Goal: Task Accomplishment & Management: Use online tool/utility

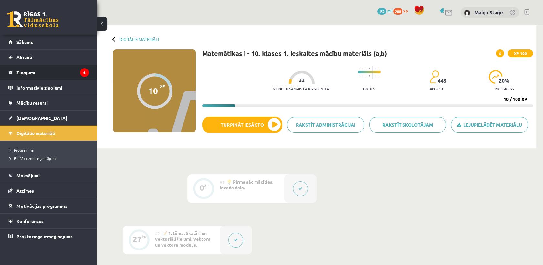
click at [61, 71] on legend "Ziņojumi 6" at bounding box center [52, 72] width 72 height 15
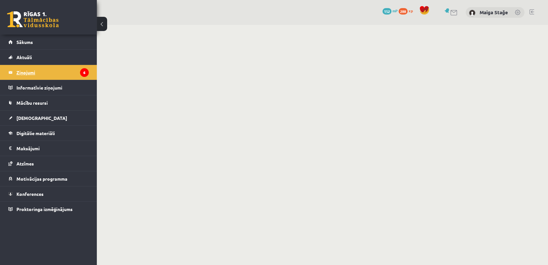
click at [61, 71] on legend "Ziņojumi 6" at bounding box center [52, 72] width 72 height 15
click at [60, 70] on legend "Ziņojumi 6" at bounding box center [52, 72] width 72 height 15
click at [37, 66] on legend "Ziņojumi 6" at bounding box center [52, 72] width 72 height 15
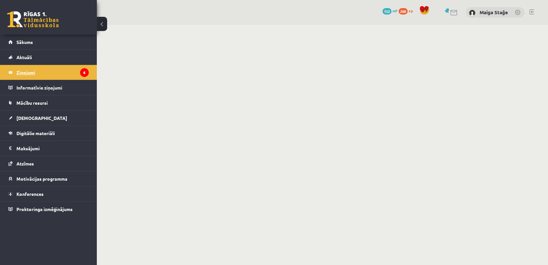
click at [37, 66] on legend "Ziņojumi 6" at bounding box center [52, 72] width 72 height 15
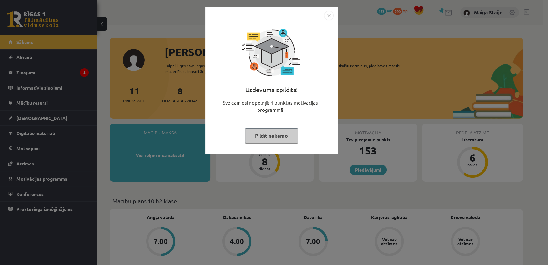
click at [266, 132] on button "Pildīt nākamo" at bounding box center [271, 135] width 53 height 15
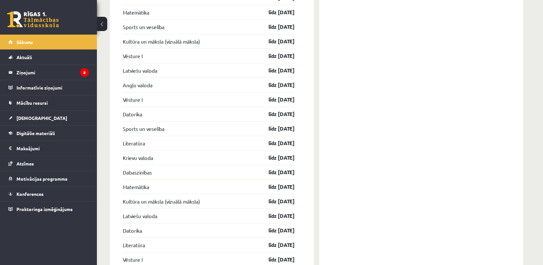
scroll to position [881, 0]
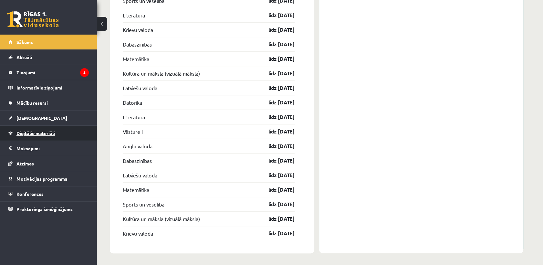
click at [31, 130] on span "Digitālie materiāli" at bounding box center [35, 133] width 38 height 6
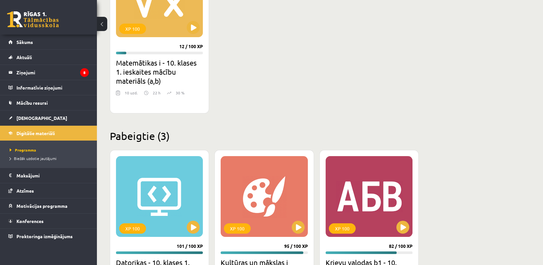
scroll to position [133, 0]
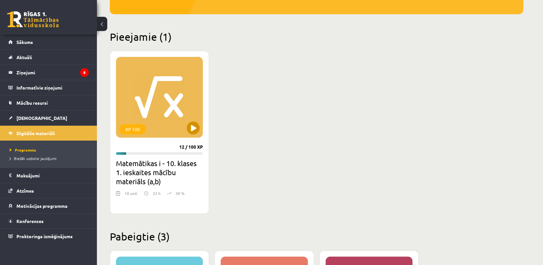
drag, startPoint x: 165, startPoint y: 95, endPoint x: 161, endPoint y: 92, distance: 4.8
click at [164, 95] on div "XP 100" at bounding box center [159, 97] width 87 height 81
click at [177, 118] on div "XP 100" at bounding box center [159, 97] width 87 height 81
click at [150, 120] on div "XP 100" at bounding box center [159, 97] width 87 height 81
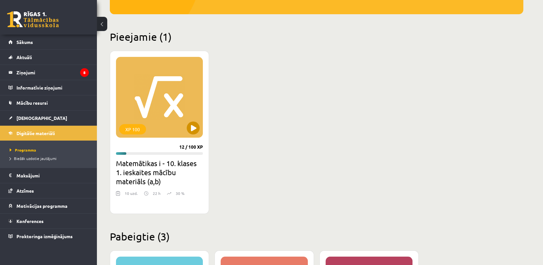
click at [130, 127] on div "XP 100" at bounding box center [132, 129] width 27 height 10
click at [189, 115] on div "XP 100" at bounding box center [159, 97] width 87 height 81
click at [176, 177] on h2 "Matemātikas i - 10. klases 1. ieskaites mācību materiāls (a,b)" at bounding box center [159, 172] width 87 height 27
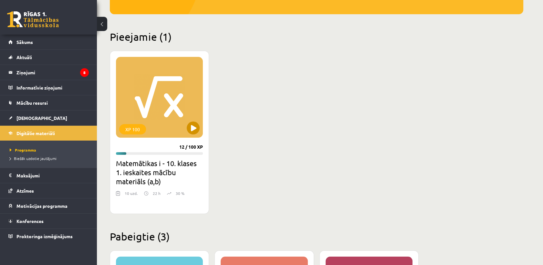
click at [126, 124] on div "XP 100" at bounding box center [132, 129] width 27 height 10
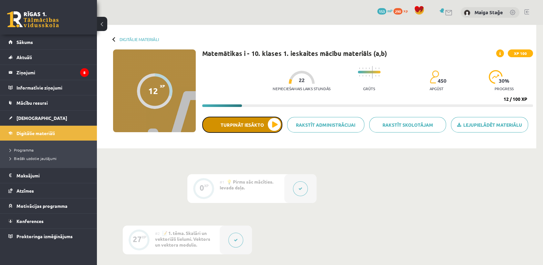
click at [236, 126] on button "Turpināt iesākto" at bounding box center [242, 125] width 80 height 16
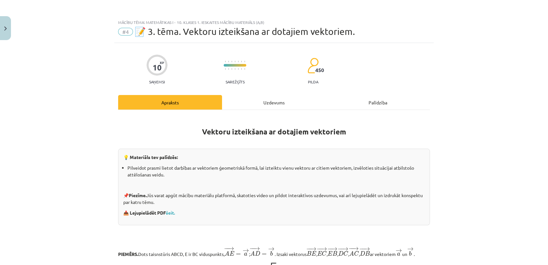
drag, startPoint x: 279, startPoint y: 99, endPoint x: 274, endPoint y: 93, distance: 7.8
click at [278, 99] on div "Uzdevums" at bounding box center [274, 102] width 104 height 15
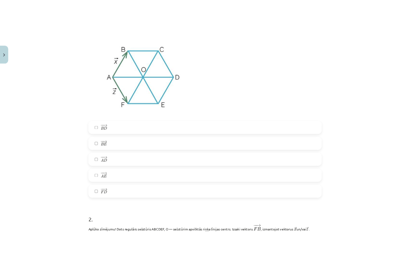
scroll to position [125, 0]
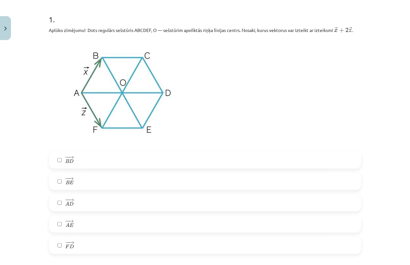
click at [66, 205] on span "A" at bounding box center [68, 204] width 4 height 4
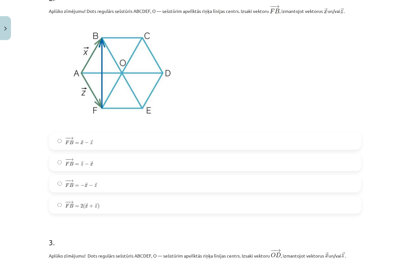
scroll to position [412, 0]
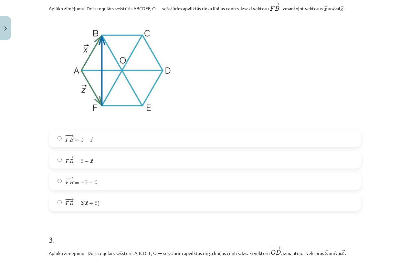
drag, startPoint x: 111, startPoint y: 142, endPoint x: 112, endPoint y: 139, distance: 3.3
click at [111, 141] on label "− − → F B = → x − → z F B → = x → − z →" at bounding box center [205, 138] width 311 height 16
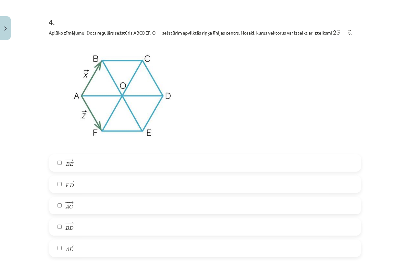
scroll to position [879, 0]
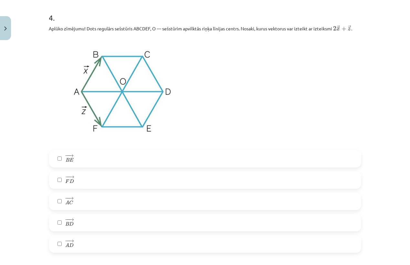
click at [33, 8] on div "Mācību tēma: Matemātikas i - 10. klases 1. ieskaites mācību materiāls (a,b) #4 …" at bounding box center [205, 132] width 410 height 265
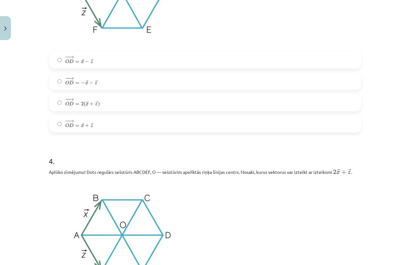
click at [60, 62] on label "− − → O D = → x − → z O D → = x → − z →" at bounding box center [205, 60] width 311 height 16
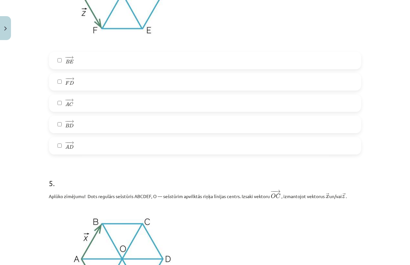
scroll to position [879, 0]
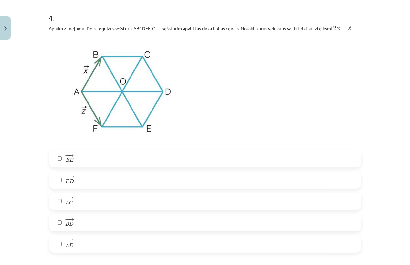
click at [74, 200] on label "− − → A C A C →" at bounding box center [205, 201] width 311 height 16
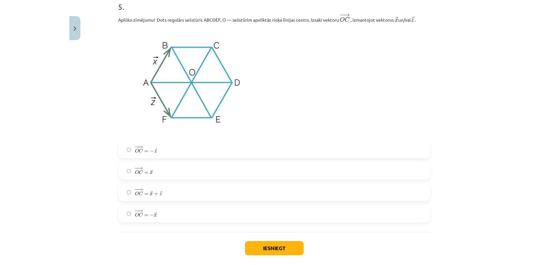
scroll to position [1141, 0]
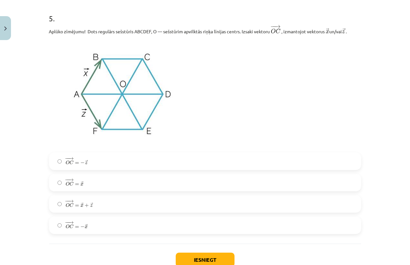
click at [95, 186] on label "− − → O C = → x O C → = x →" at bounding box center [205, 182] width 311 height 16
click at [185, 257] on button "Iesniegt" at bounding box center [205, 260] width 59 height 14
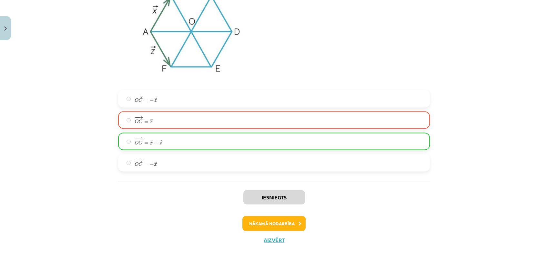
scroll to position [1206, 0]
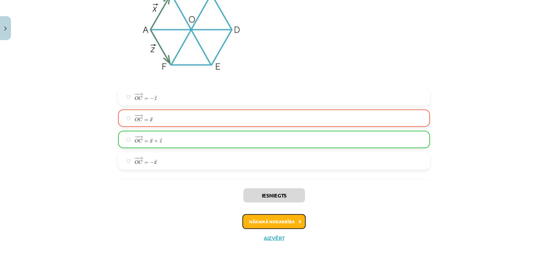
click at [274, 223] on button "Nākamā nodarbība" at bounding box center [274, 221] width 63 height 15
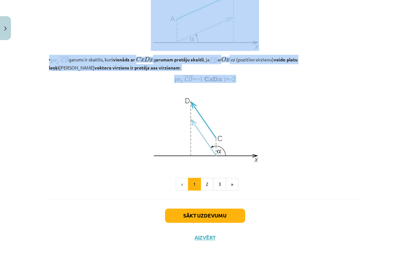
scroll to position [502, 0]
click at [173, 211] on button "Sākt uzdevumu" at bounding box center [205, 216] width 80 height 14
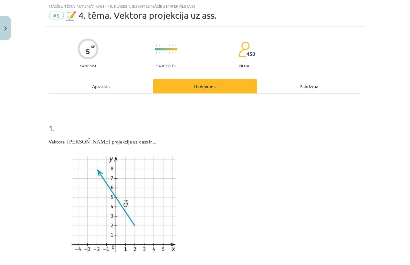
scroll to position [16, 0]
click at [95, 89] on div "Apraksts" at bounding box center [101, 86] width 104 height 15
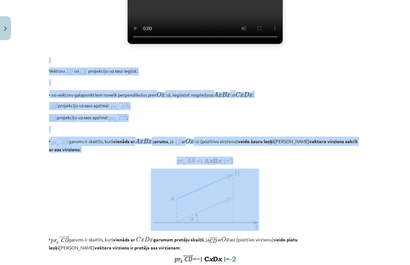
scroll to position [502, 0]
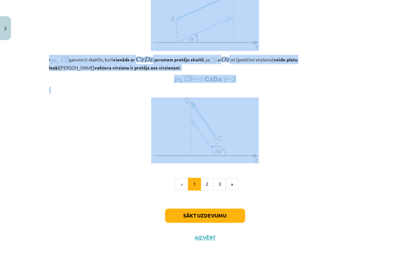
drag, startPoint x: 46, startPoint y: 130, endPoint x: 219, endPoint y: 154, distance: 175.1
copy div "Noskaties soma.lv video: Jūsu pārlūkprogramma neatbalsta video atskaņošanu. Vek…"
click at [201, 188] on button "2" at bounding box center [207, 184] width 13 height 13
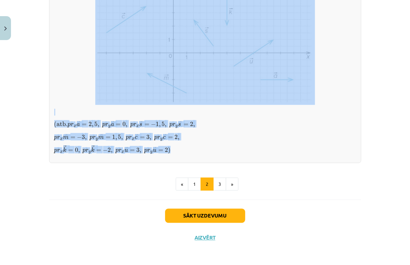
scroll to position [556, 0]
drag, startPoint x: 31, startPoint y: 33, endPoint x: 305, endPoint y: 151, distance: 298.2
click at [305, 151] on div "Mācību tēma: Matemātikas i - 10. klases 1. ieskaites mācību materiāls (a,b) #5 …" at bounding box center [205, 132] width 410 height 265
copy div "Noskaties soma.lv video: Jūsu pārlūkprogramma neatbalsta video atskaņošanu. Vek…"
click at [220, 188] on button "3" at bounding box center [219, 184] width 13 height 13
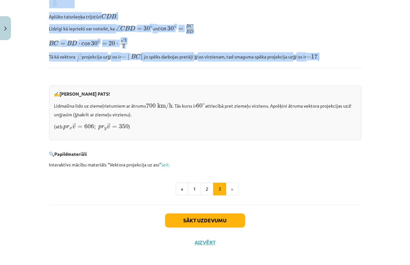
scroll to position [636, 0]
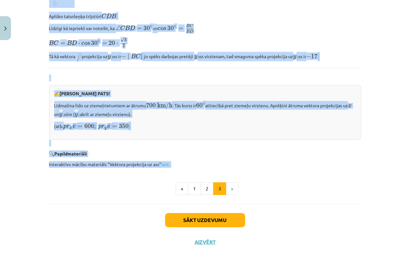
drag, startPoint x: 30, startPoint y: 6, endPoint x: 194, endPoint y: 158, distance: 223.3
click at [194, 158] on div "Mācību tēma: Matemātikas i - 10. klases 1. ieskaites mācību materiāls (a,b) #5 …" at bounding box center [205, 132] width 410 height 265
copy div "Vektora projekcijas aprēķināšana 🎯 RISINĀM KOPĀ! Nosaki smaguma spēka projekcij…"
click at [199, 214] on button "Sākt uzdevumu" at bounding box center [205, 220] width 80 height 14
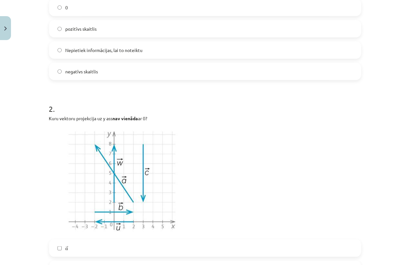
scroll to position [160, 0]
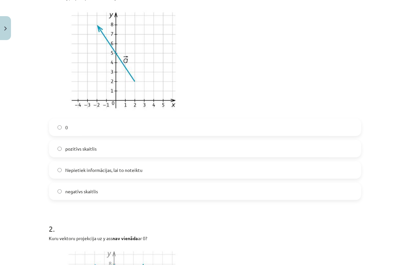
click at [119, 146] on label "pozitīvs skaitlis" at bounding box center [205, 149] width 311 height 16
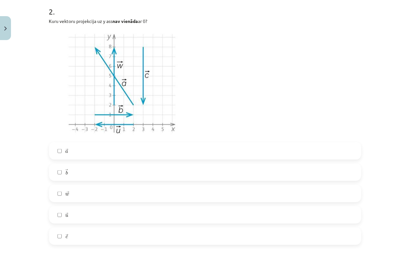
scroll to position [375, 0]
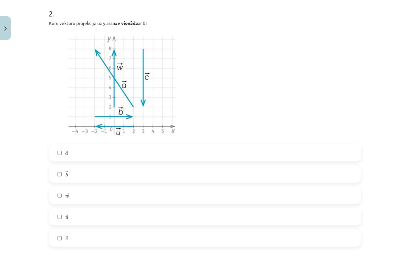
click at [173, 154] on label "→ a a →" at bounding box center [205, 153] width 311 height 16
click at [66, 196] on span "w" at bounding box center [68, 196] width 4 height 3
click at [73, 241] on label "→ c c →" at bounding box center [205, 238] width 311 height 16
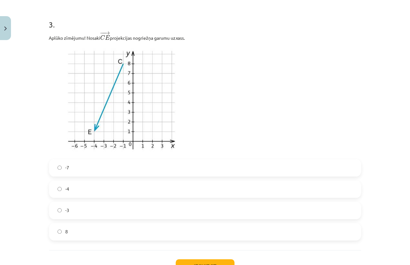
scroll to position [626, 0]
click at [97, 211] on label "-3" at bounding box center [205, 210] width 311 height 16
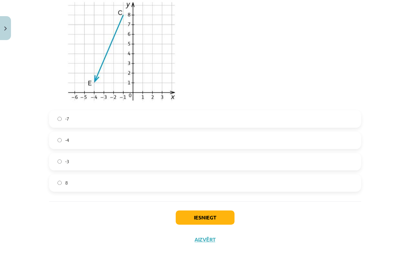
scroll to position [676, 0]
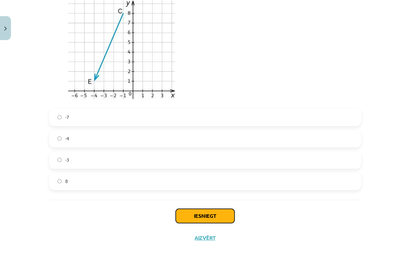
click at [193, 218] on button "Iesniegt" at bounding box center [205, 216] width 59 height 14
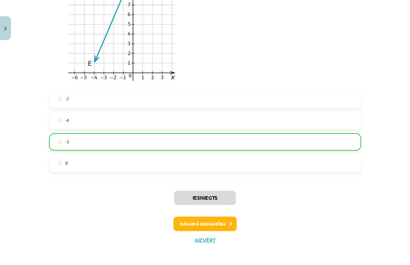
scroll to position [696, 0]
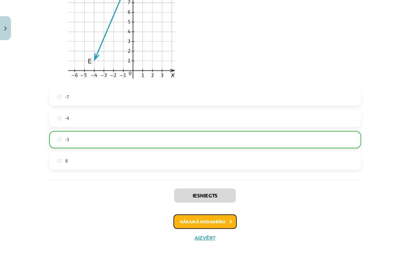
click at [201, 222] on button "Nākamā nodarbība" at bounding box center [204, 221] width 63 height 15
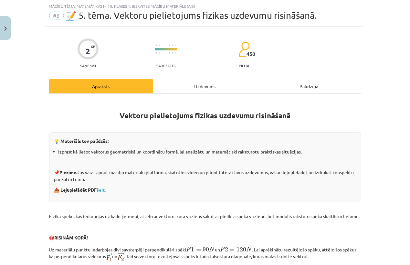
scroll to position [16, 0]
click at [195, 83] on div "Uzdevums" at bounding box center [205, 86] width 104 height 15
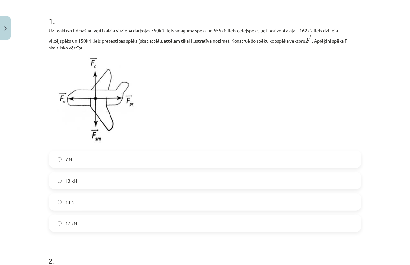
scroll to position [124, 0]
click at [113, 180] on label "13 kN" at bounding box center [205, 180] width 311 height 16
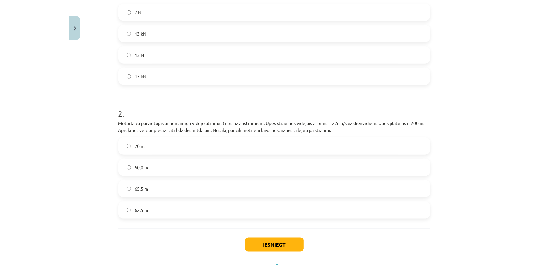
scroll to position [299, 0]
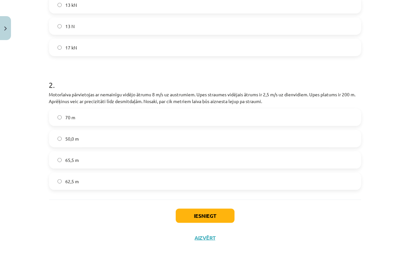
click at [99, 179] on label "62,5 m" at bounding box center [205, 181] width 311 height 16
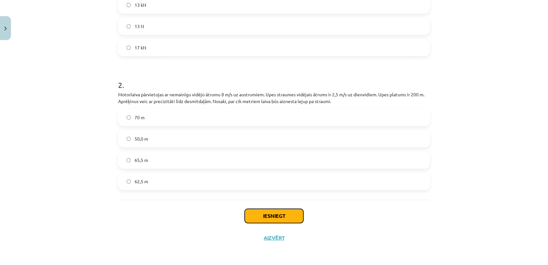
click at [268, 213] on button "Iesniegt" at bounding box center [274, 216] width 59 height 14
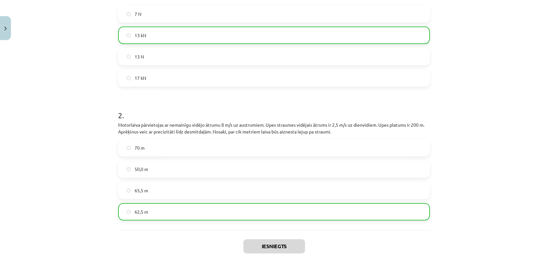
scroll to position [320, 0]
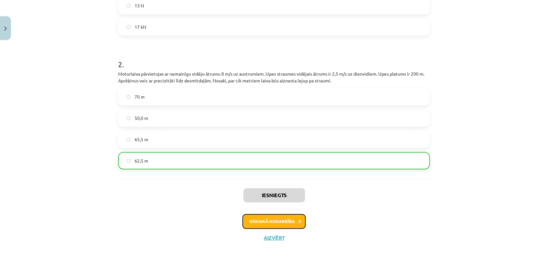
click at [278, 216] on button "Nākamā nodarbība" at bounding box center [274, 221] width 63 height 15
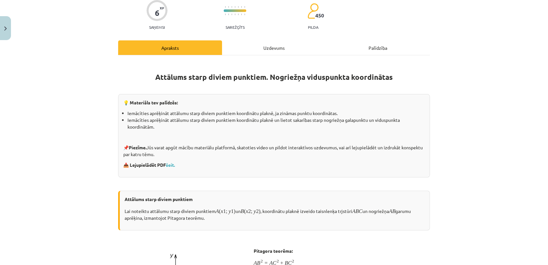
scroll to position [16, 0]
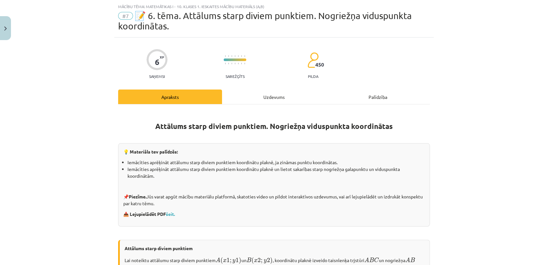
click at [268, 99] on div "Uzdevums" at bounding box center [274, 96] width 104 height 15
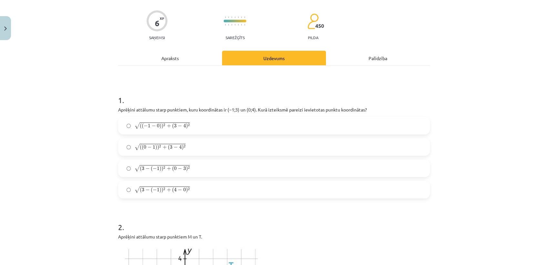
scroll to position [52, 0]
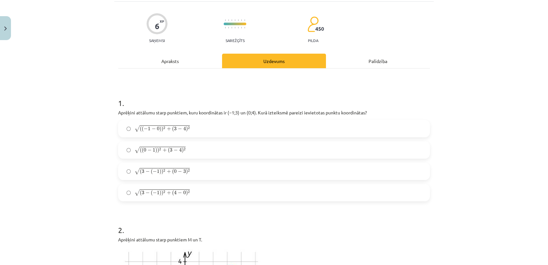
click at [175, 128] on span "( ( − 1 − 0 ) ) 2 + ( 3 − 4 ) 2" at bounding box center [165, 129] width 50 height 6
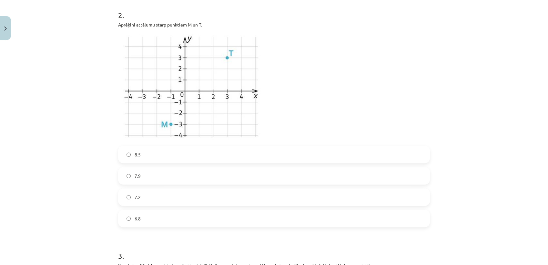
scroll to position [267, 0]
click at [163, 172] on label "7.9" at bounding box center [274, 175] width 311 height 16
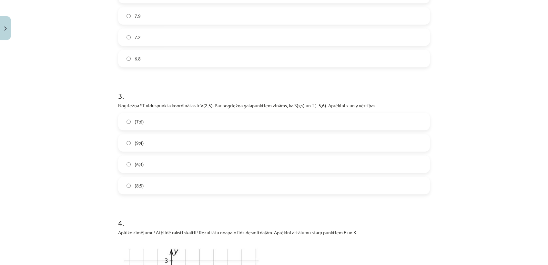
scroll to position [411, 0]
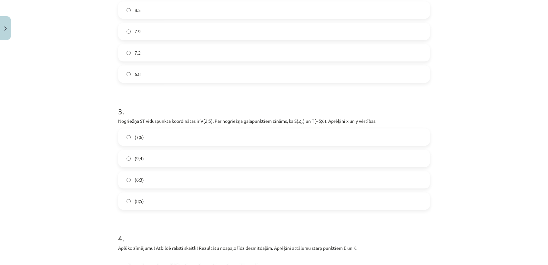
click at [183, 152] on label "(9;4)" at bounding box center [274, 158] width 311 height 16
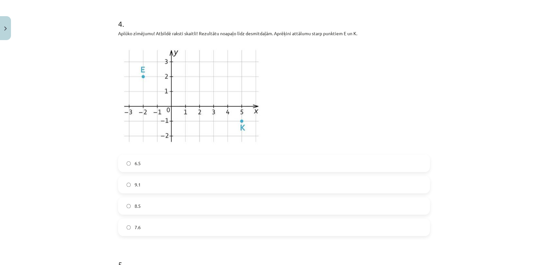
scroll to position [626, 0]
click at [182, 164] on label "6.5" at bounding box center [274, 162] width 311 height 16
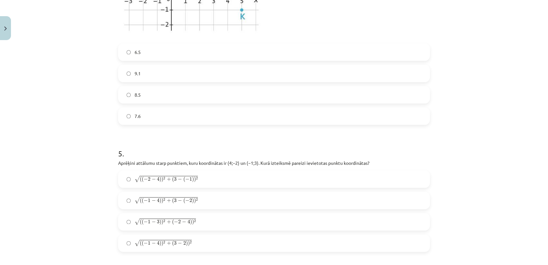
scroll to position [734, 0]
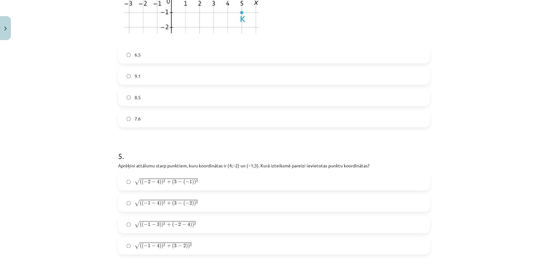
click at [155, 199] on span "√ ( ( − 1 − 4 ) ) 2 + ( 3 − ( − 2 ) ) 2 ( ( − 1 − 4 ) ) 2 + ( 3 − ( − 2 ) ) 2" at bounding box center [166, 202] width 63 height 7
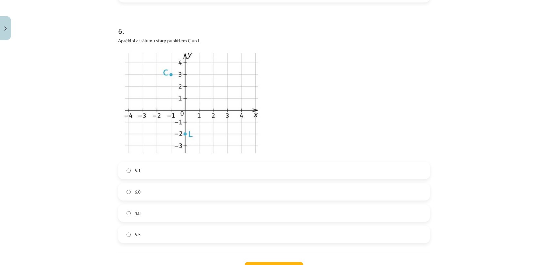
scroll to position [985, 0]
click at [158, 172] on label "5.1" at bounding box center [274, 171] width 311 height 16
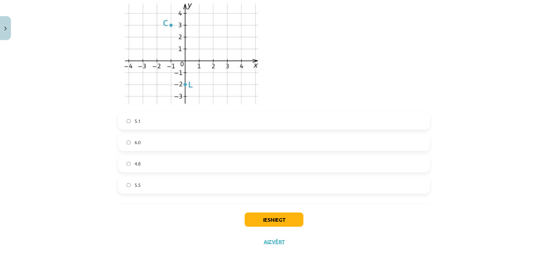
scroll to position [1038, 0]
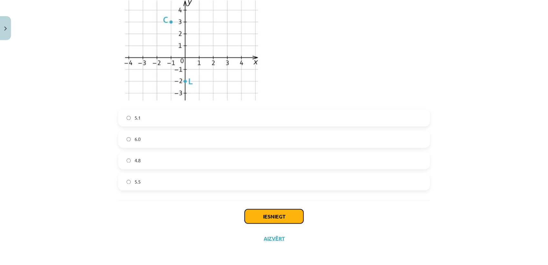
click at [275, 216] on button "Iesniegt" at bounding box center [274, 216] width 59 height 14
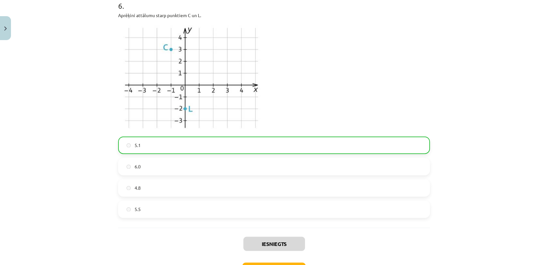
scroll to position [1059, 0]
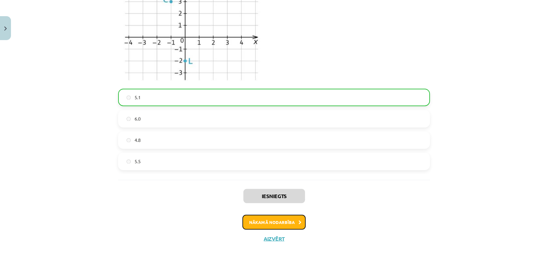
click at [259, 222] on button "Nākamā nodarbība" at bounding box center [274, 221] width 63 height 15
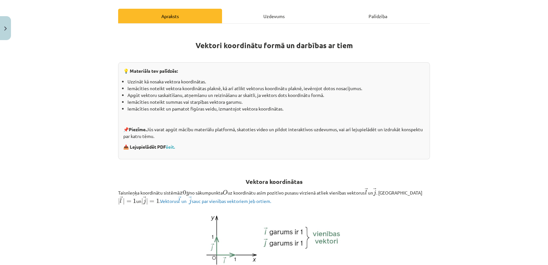
scroll to position [16, 0]
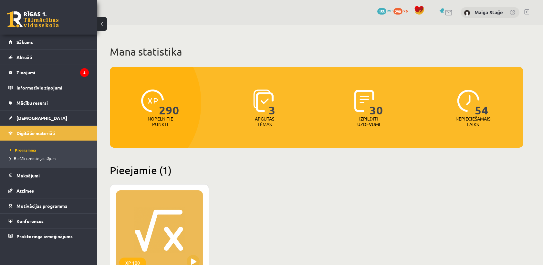
scroll to position [133, 0]
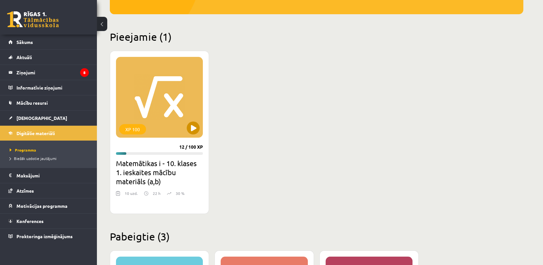
click at [154, 74] on div "XP 100" at bounding box center [159, 97] width 87 height 81
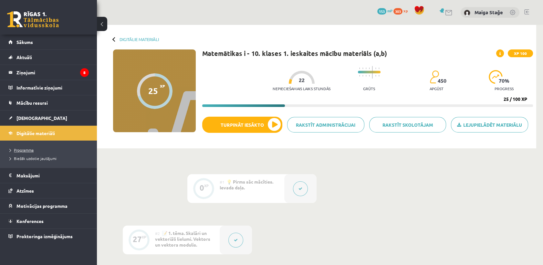
click at [22, 150] on span "Programma" at bounding box center [22, 149] width 24 height 5
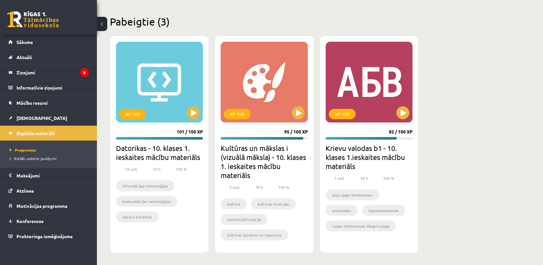
scroll to position [349, 0]
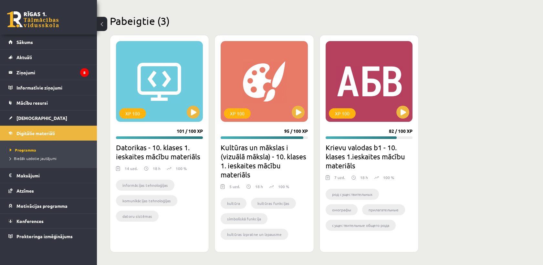
drag, startPoint x: 126, startPoint y: 112, endPoint x: 107, endPoint y: 102, distance: 21.4
click at [140, 109] on div "XP 100" at bounding box center [132, 113] width 27 height 10
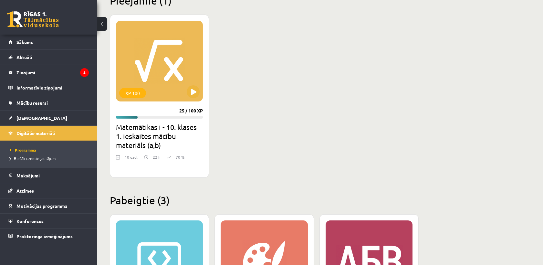
scroll to position [169, 0]
click at [126, 97] on div "XP 100" at bounding box center [132, 93] width 27 height 10
click at [133, 94] on div "XP 100" at bounding box center [132, 93] width 27 height 10
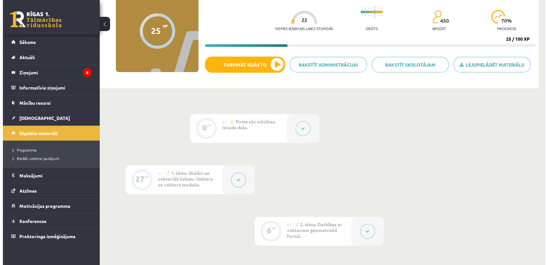
scroll to position [72, 0]
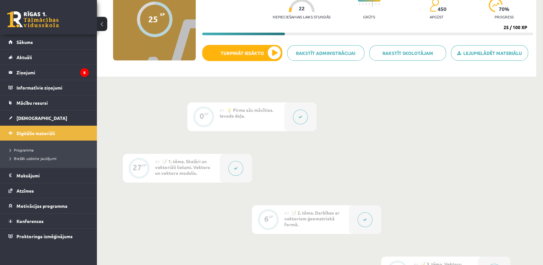
click at [233, 168] on button at bounding box center [235, 168] width 15 height 15
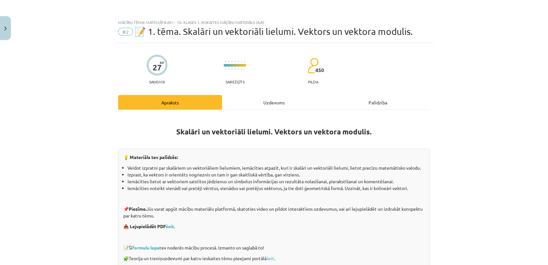
click at [266, 105] on div "Uzdevums" at bounding box center [274, 102] width 104 height 15
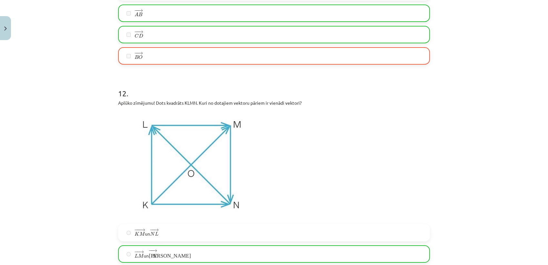
scroll to position [2444, 0]
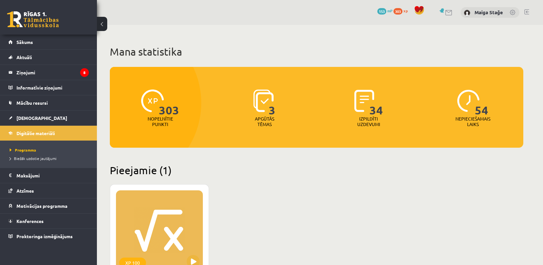
scroll to position [169, 0]
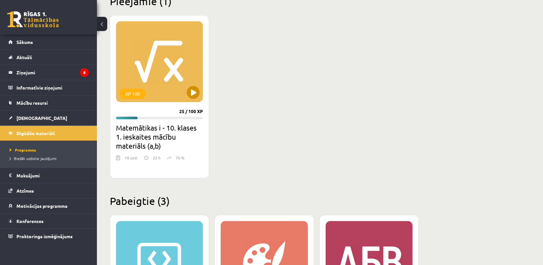
click at [171, 74] on div "XP 100" at bounding box center [159, 61] width 87 height 81
click at [145, 67] on div "XP 100" at bounding box center [159, 61] width 87 height 81
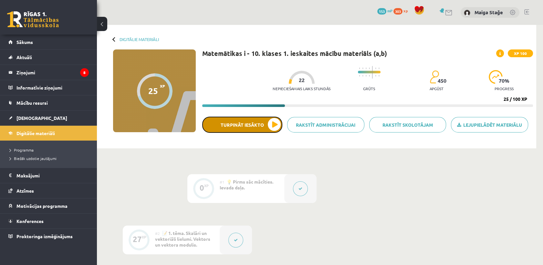
click at [255, 128] on button "Turpināt iesākto" at bounding box center [242, 125] width 80 height 16
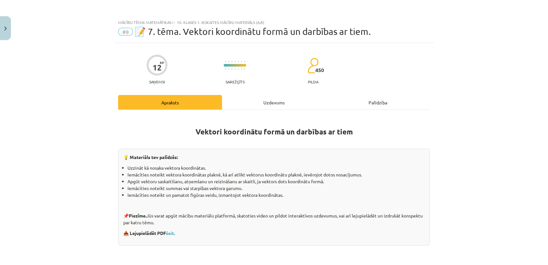
click at [266, 99] on div "Uzdevums" at bounding box center [274, 102] width 104 height 15
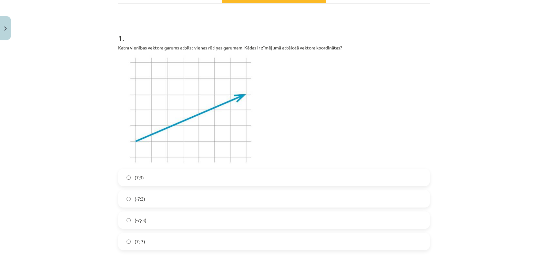
scroll to position [108, 0]
click at [143, 199] on label "(-7;3)" at bounding box center [274, 197] width 311 height 16
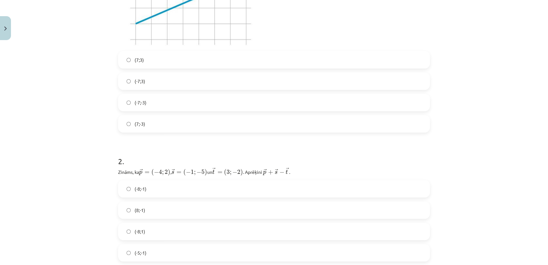
scroll to position [251, 0]
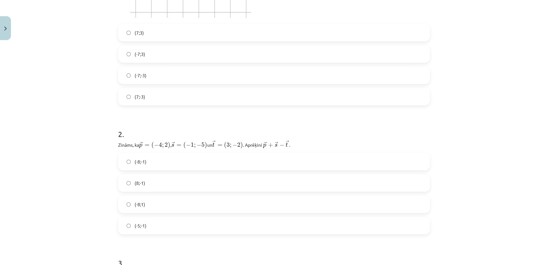
click at [146, 225] on label "(-5;-1)" at bounding box center [274, 225] width 311 height 16
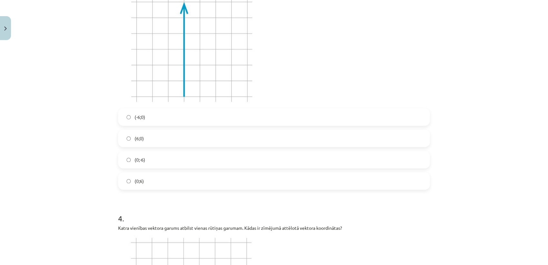
scroll to position [538, 0]
click at [141, 133] on span "(6;0)" at bounding box center [139, 136] width 9 height 7
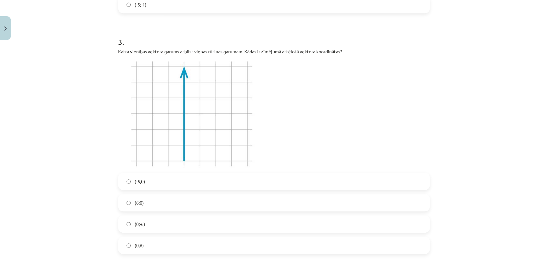
scroll to position [466, 0]
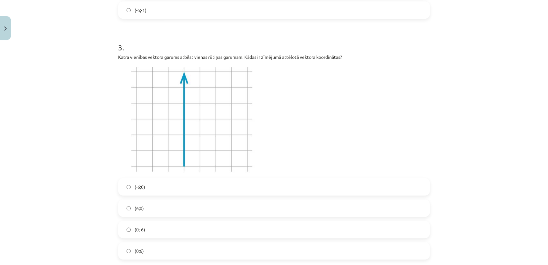
click at [155, 255] on label "(0;6)" at bounding box center [274, 251] width 311 height 16
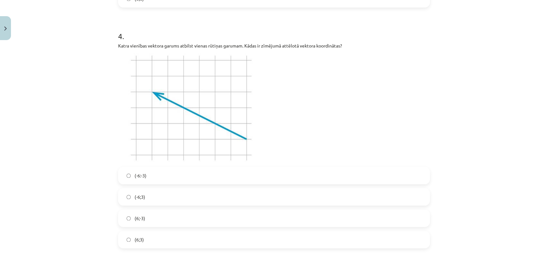
scroll to position [718, 0]
click at [142, 234] on label "(6;3)" at bounding box center [274, 240] width 311 height 16
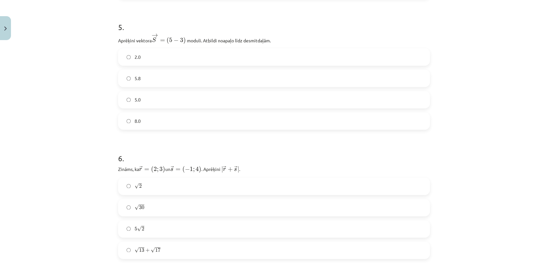
scroll to position [969, 0]
click at [135, 76] on span "5.8" at bounding box center [138, 77] width 6 height 7
click at [152, 226] on label "5 √ 2 5 2" at bounding box center [274, 228] width 311 height 16
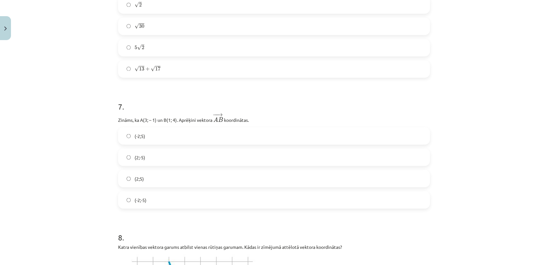
scroll to position [1148, 0]
click at [192, 143] on label "(-2;5)" at bounding box center [274, 137] width 311 height 16
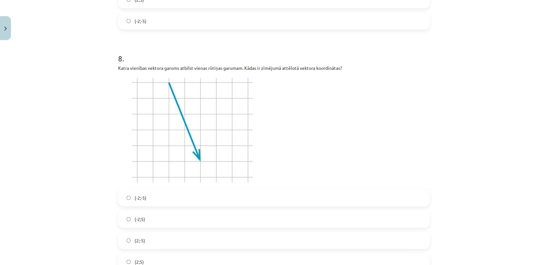
scroll to position [1364, 0]
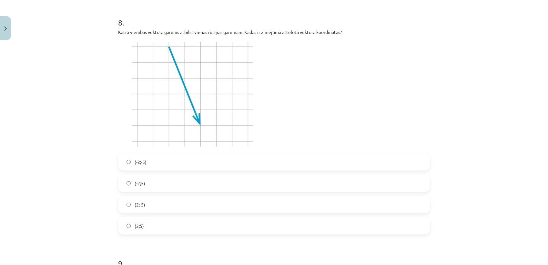
click at [149, 202] on label "(2;-5)" at bounding box center [274, 204] width 311 height 16
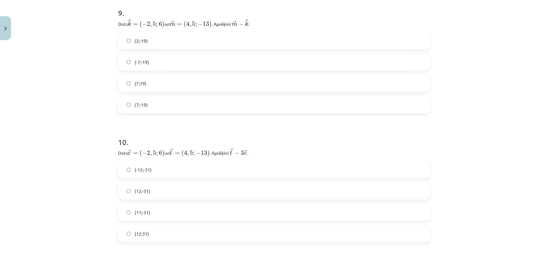
scroll to position [1615, 0]
click at [171, 101] on label "(7;-19)" at bounding box center [274, 104] width 311 height 16
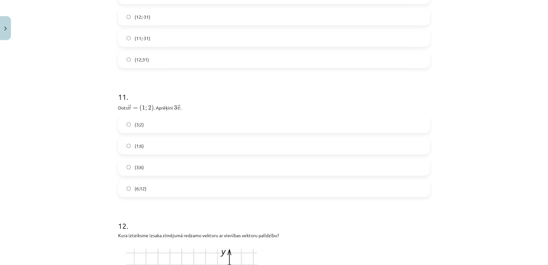
scroll to position [1794, 0]
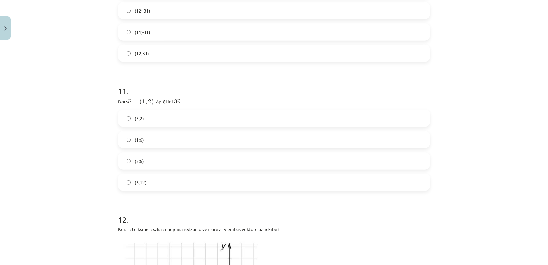
click at [171, 156] on label "(3;6)" at bounding box center [274, 161] width 311 height 16
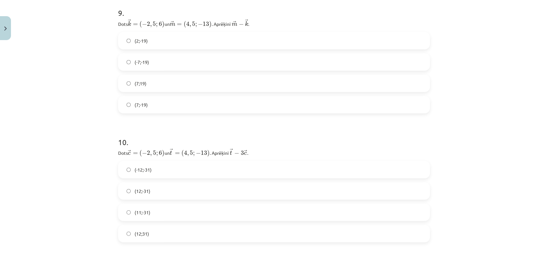
scroll to position [1615, 0]
click at [149, 168] on span "(-12;-31)" at bounding box center [143, 168] width 17 height 7
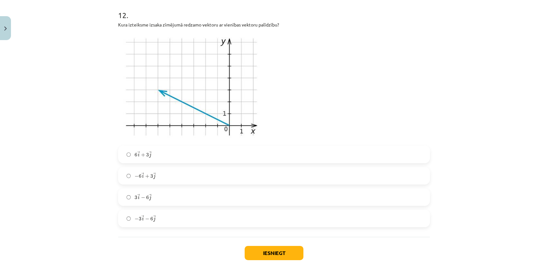
scroll to position [1998, 0]
click at [162, 190] on label "3 → i − 6 → j 3 i → − 6 j →" at bounding box center [274, 198] width 311 height 16
click at [248, 247] on button "Iesniegt" at bounding box center [274, 254] width 59 height 14
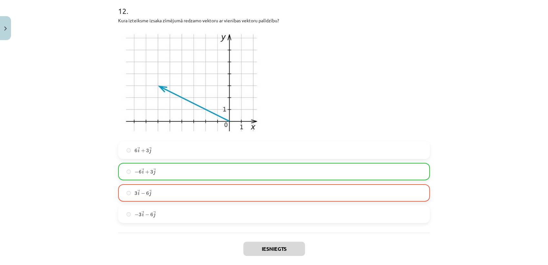
scroll to position [2054, 0]
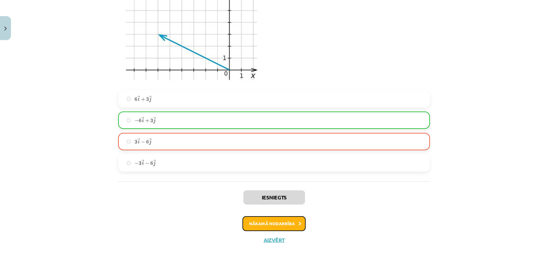
click at [252, 226] on button "Nākamā nodarbība" at bounding box center [274, 223] width 63 height 15
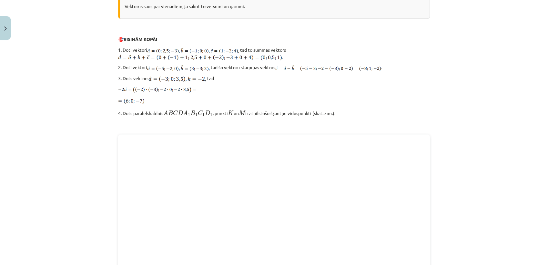
scroll to position [687, 0]
